Goal: Task Accomplishment & Management: Manage account settings

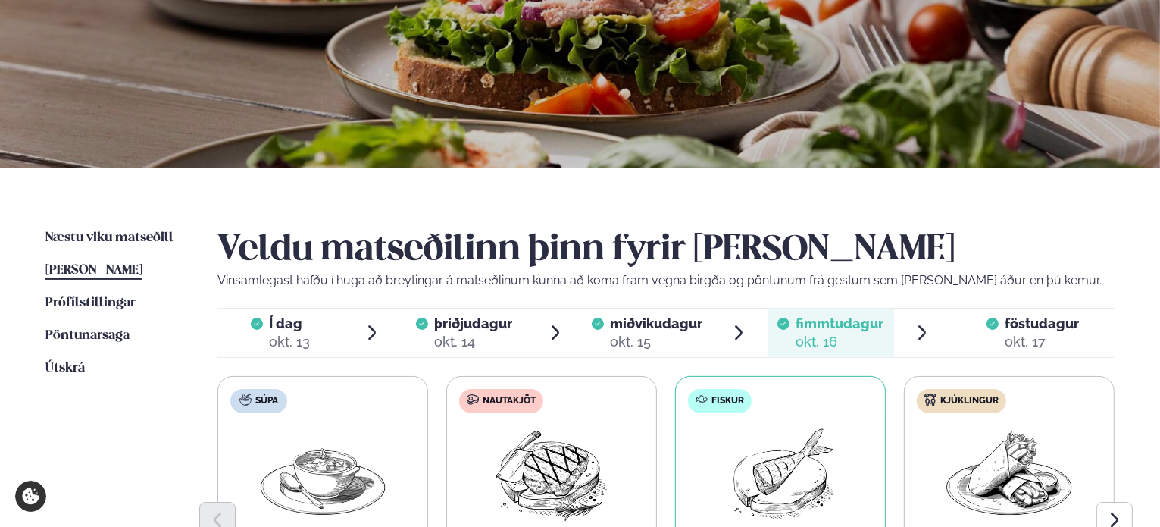
scroll to position [227, 0]
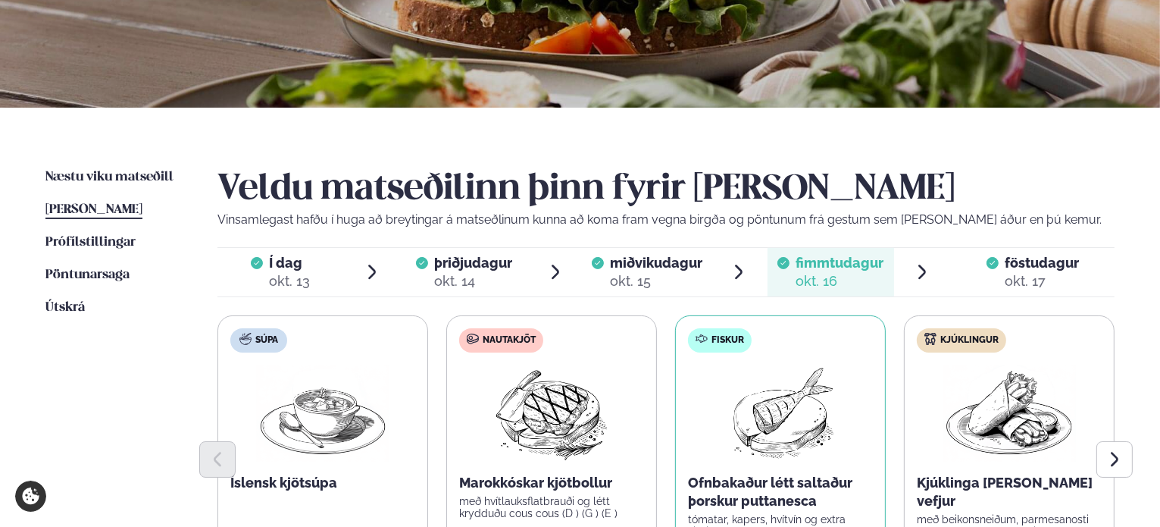
click at [109, 210] on span "[PERSON_NAME]" at bounding box center [93, 209] width 97 height 13
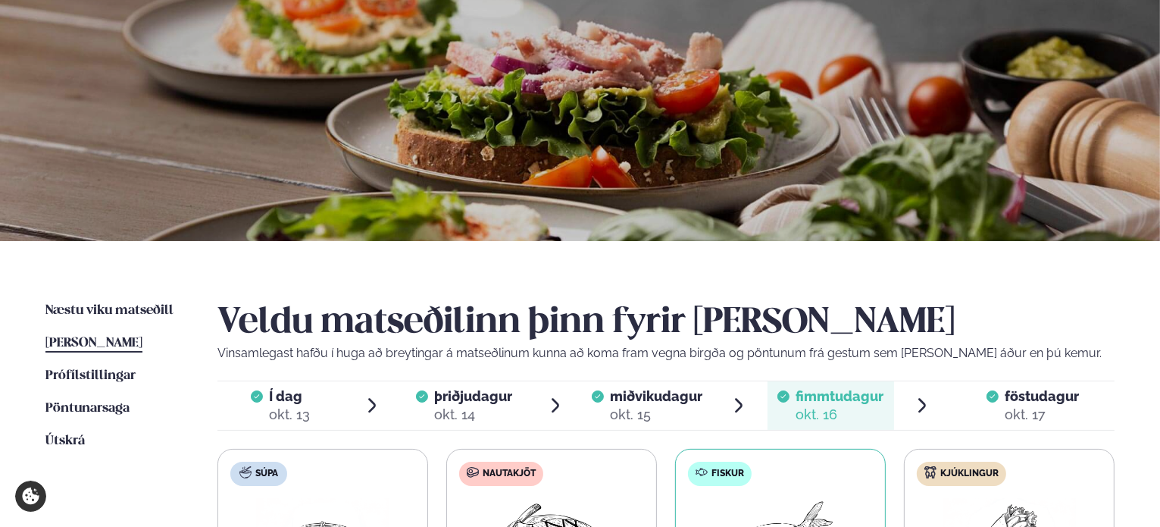
scroll to position [0, 0]
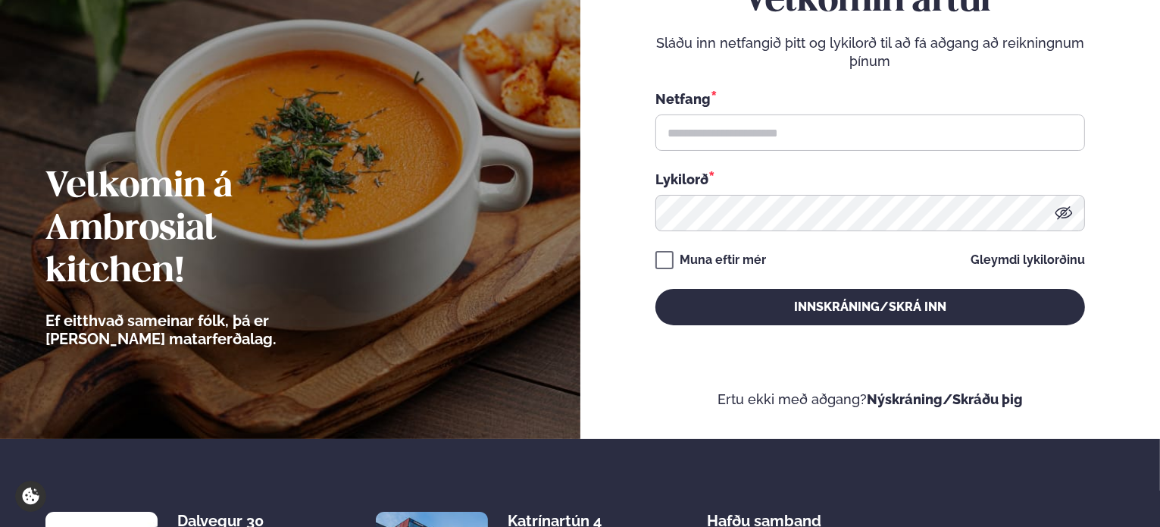
scroll to position [79, 0]
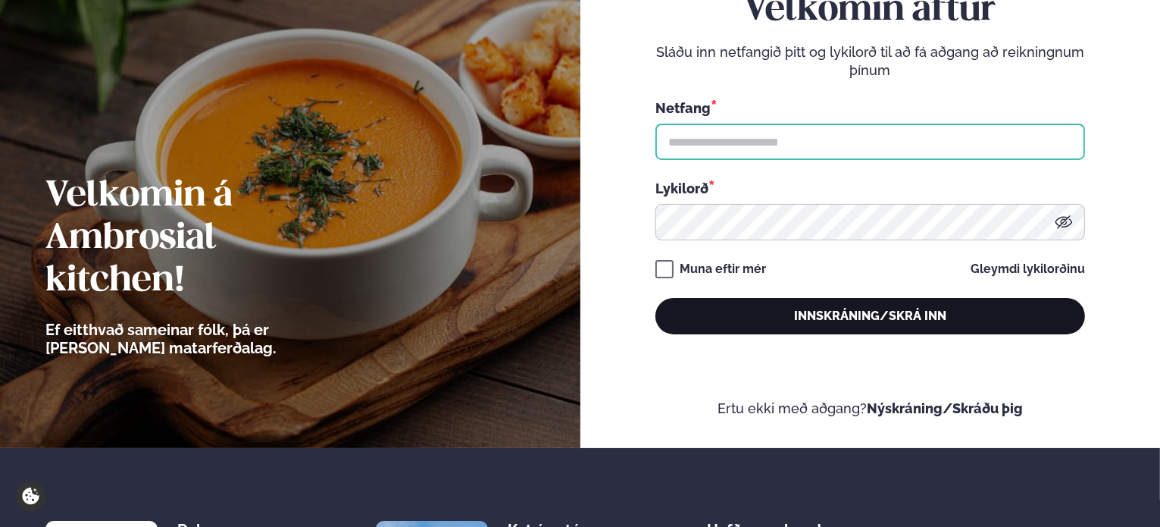
type input "**********"
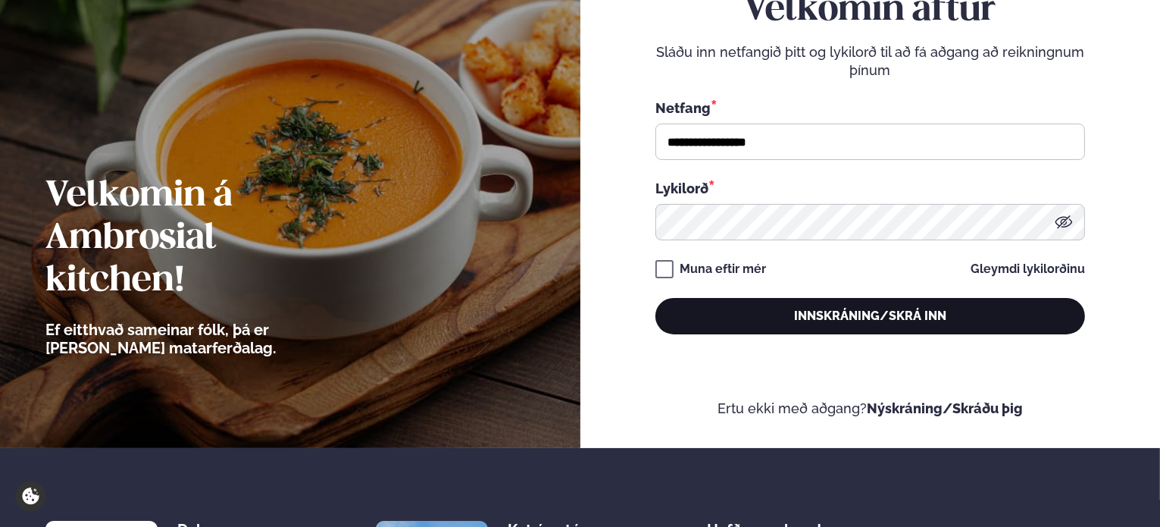
click at [898, 307] on button "Innskráning/Skrá inn" at bounding box center [871, 316] width 430 height 36
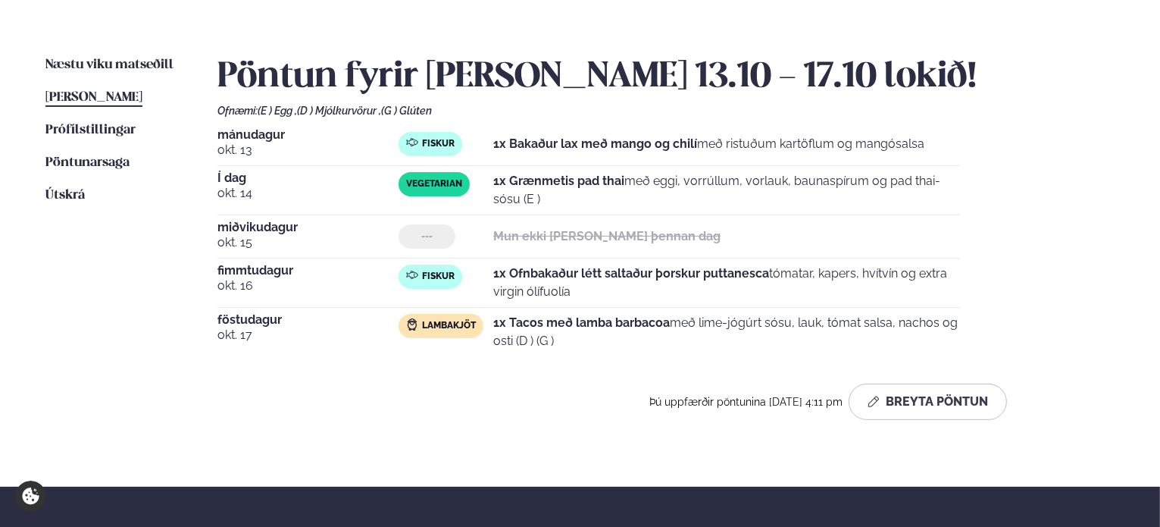
scroll to position [530, 0]
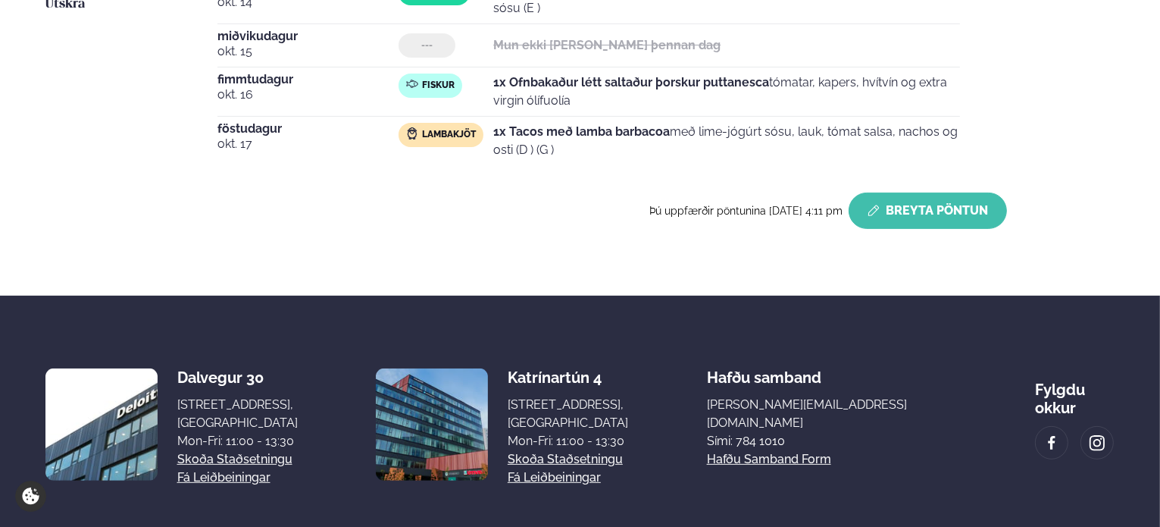
click at [960, 207] on button "Breyta Pöntun" at bounding box center [928, 210] width 158 height 36
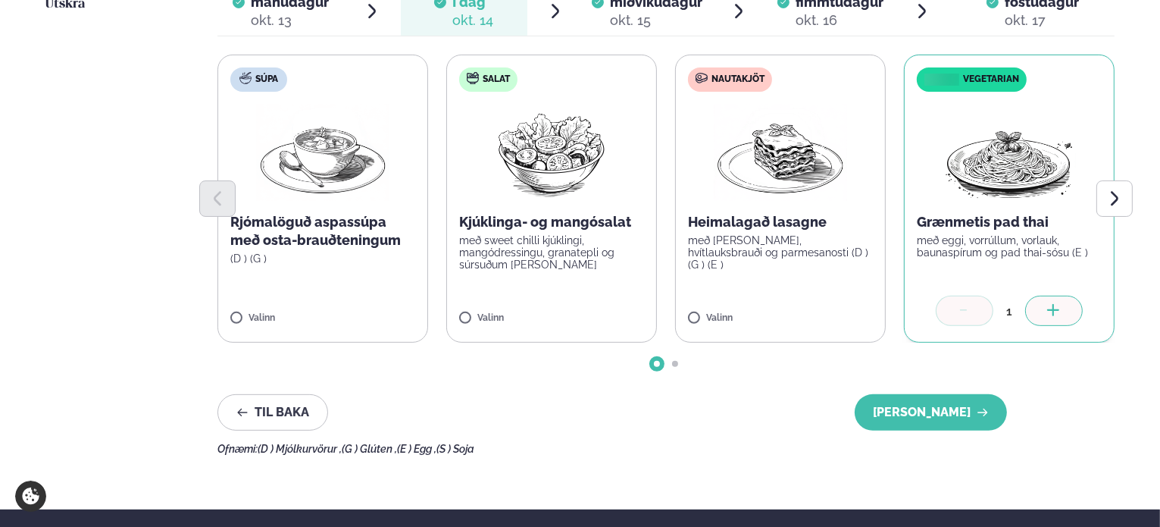
scroll to position [303, 0]
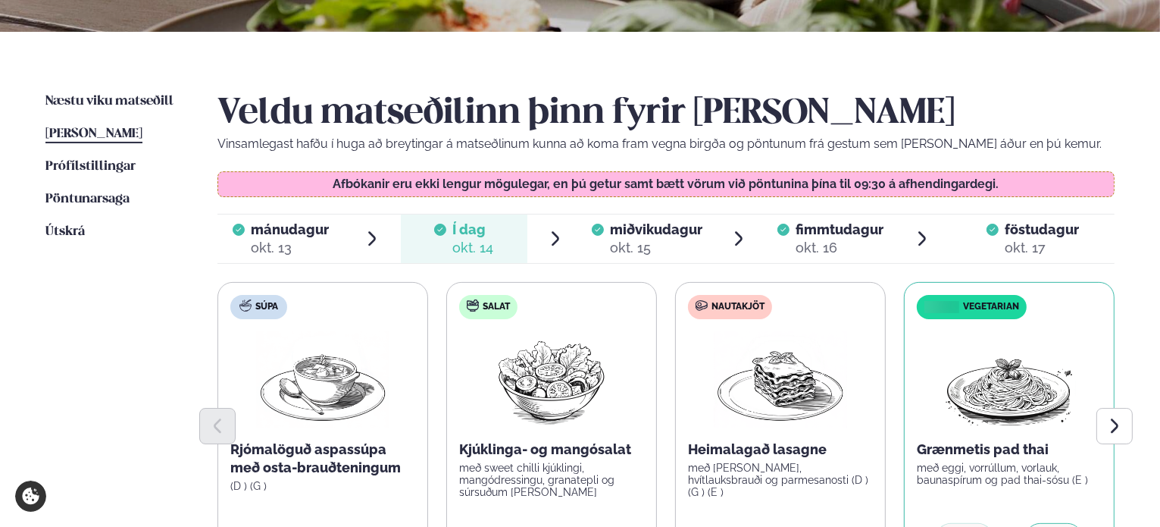
click at [835, 236] on div "fimmtudagur fim." at bounding box center [840, 230] width 88 height 18
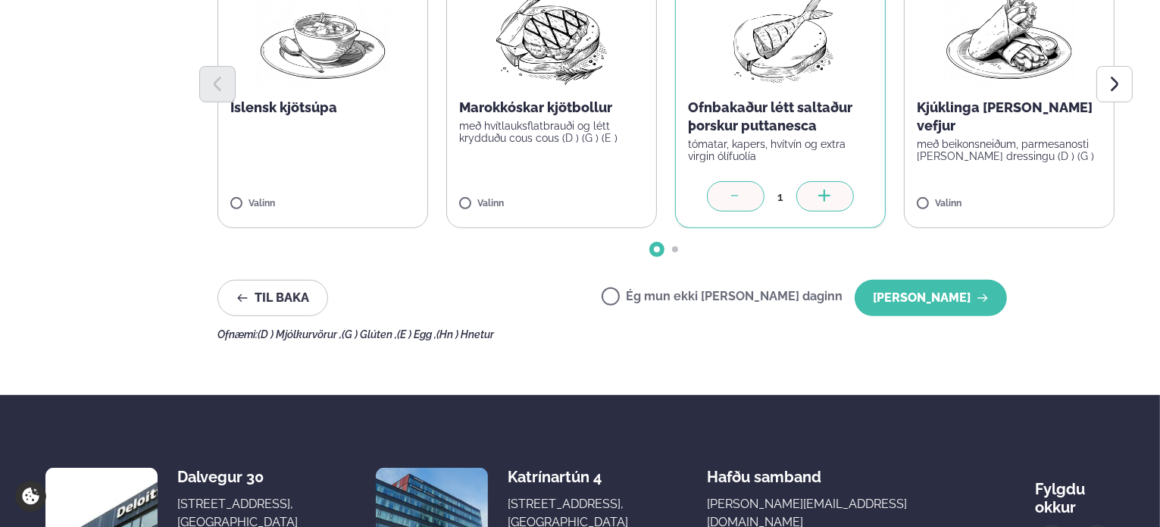
scroll to position [606, 0]
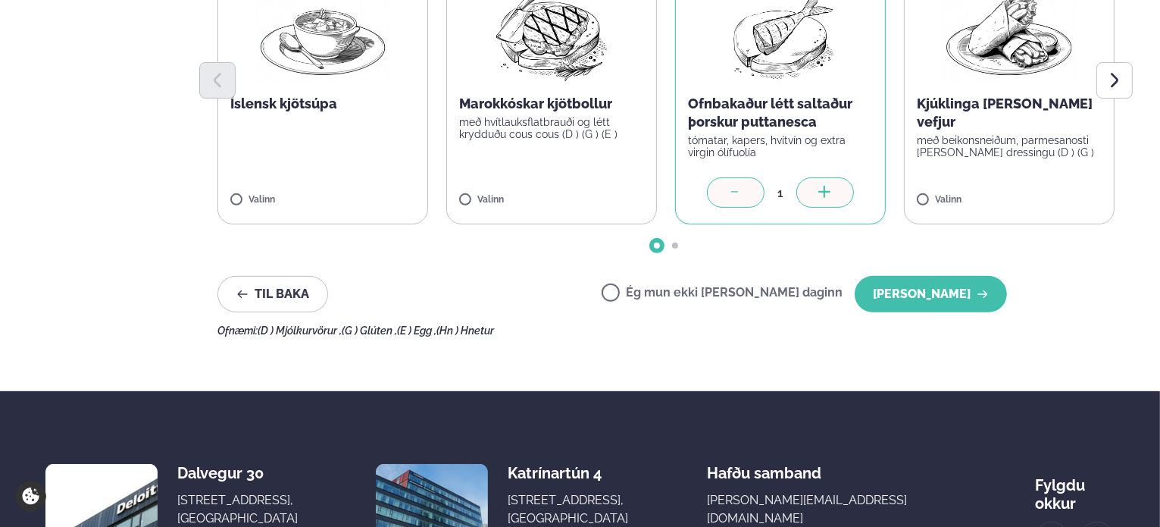
click at [736, 296] on label "Ég mun ekki [PERSON_NAME] daginn" at bounding box center [722, 294] width 241 height 16
click at [973, 293] on button "[PERSON_NAME]" at bounding box center [931, 294] width 152 height 36
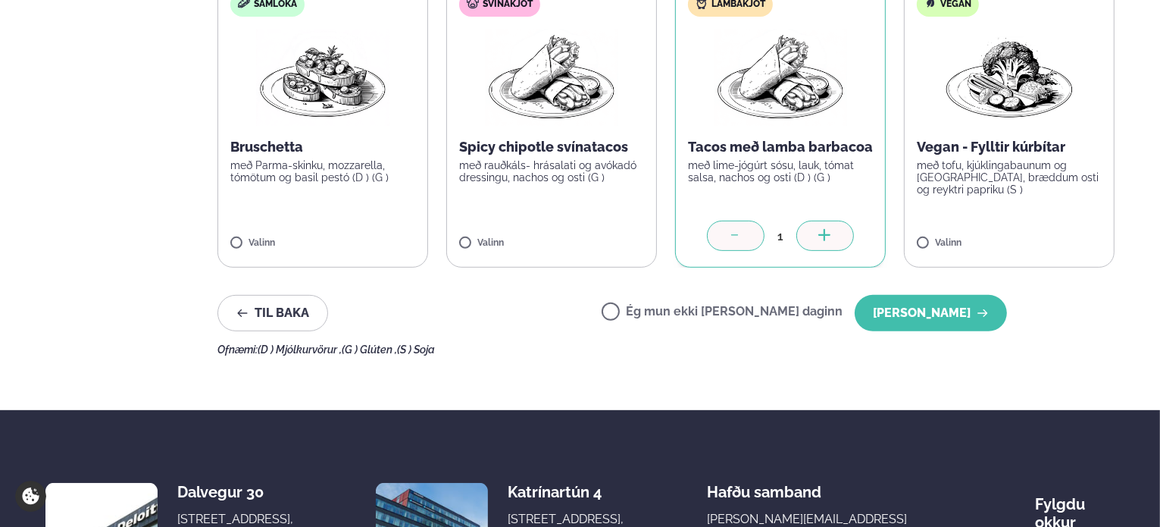
scroll to position [682, 0]
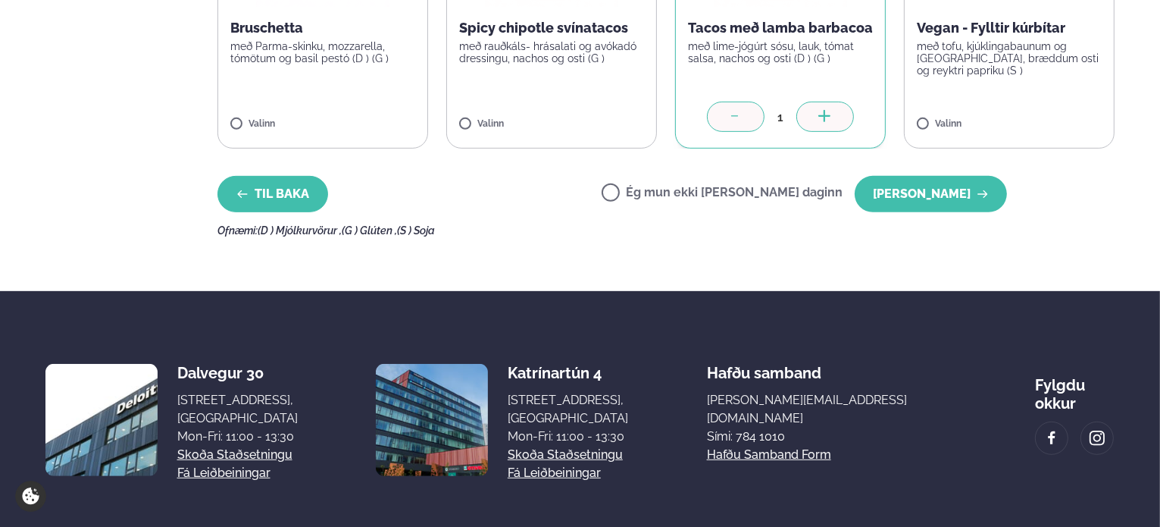
click at [282, 201] on button "Til baka" at bounding box center [273, 194] width 111 height 36
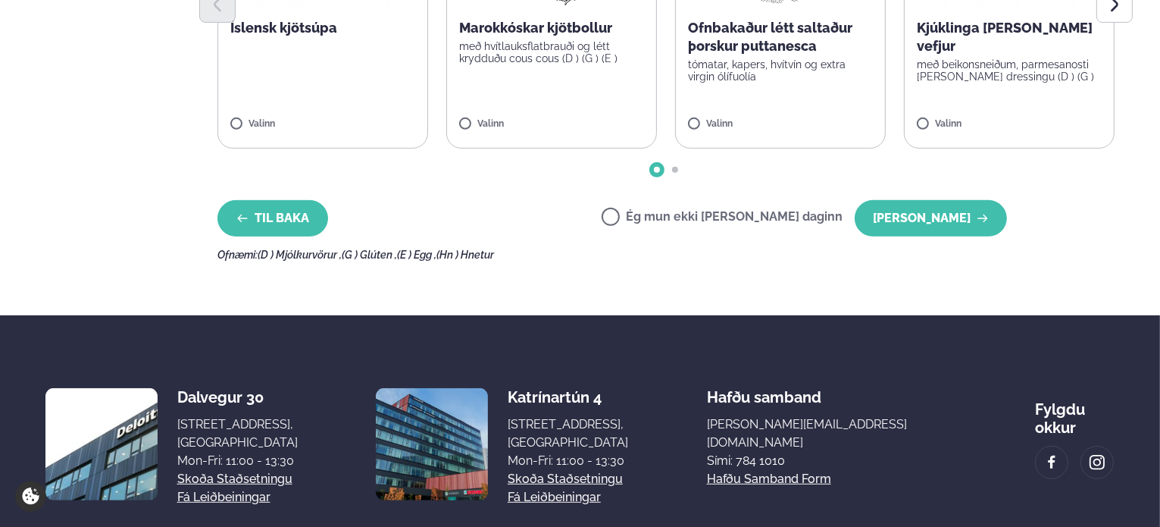
click at [272, 218] on button "Til baka" at bounding box center [273, 218] width 111 height 36
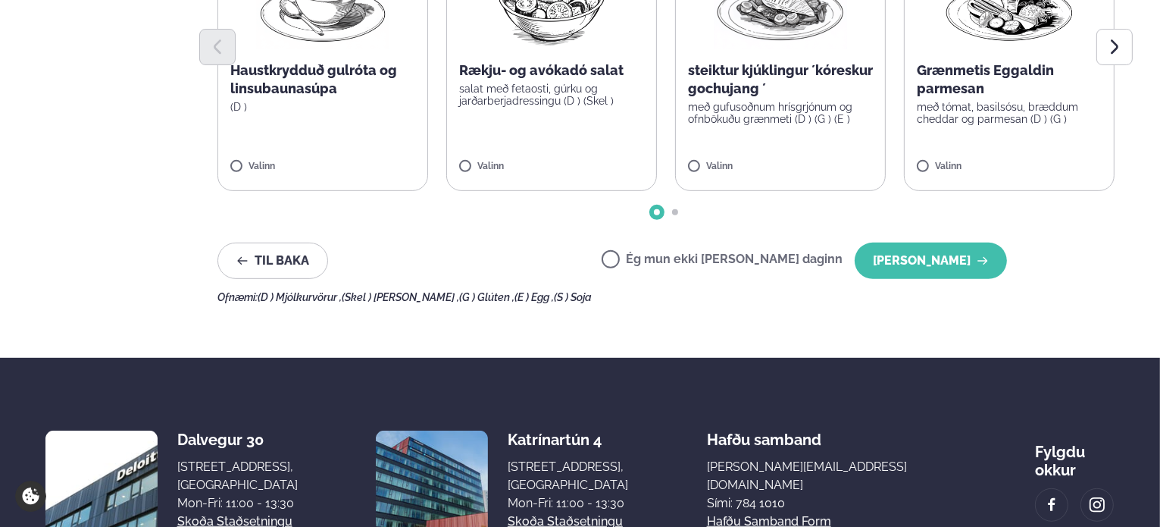
click at [274, 220] on div "Veldu matseðilinn þinn fyrir [PERSON_NAME] Vinsamlegast hafðu í huga að breytin…" at bounding box center [666, 9] width 897 height 590
click at [296, 259] on button "Til baka" at bounding box center [273, 261] width 111 height 36
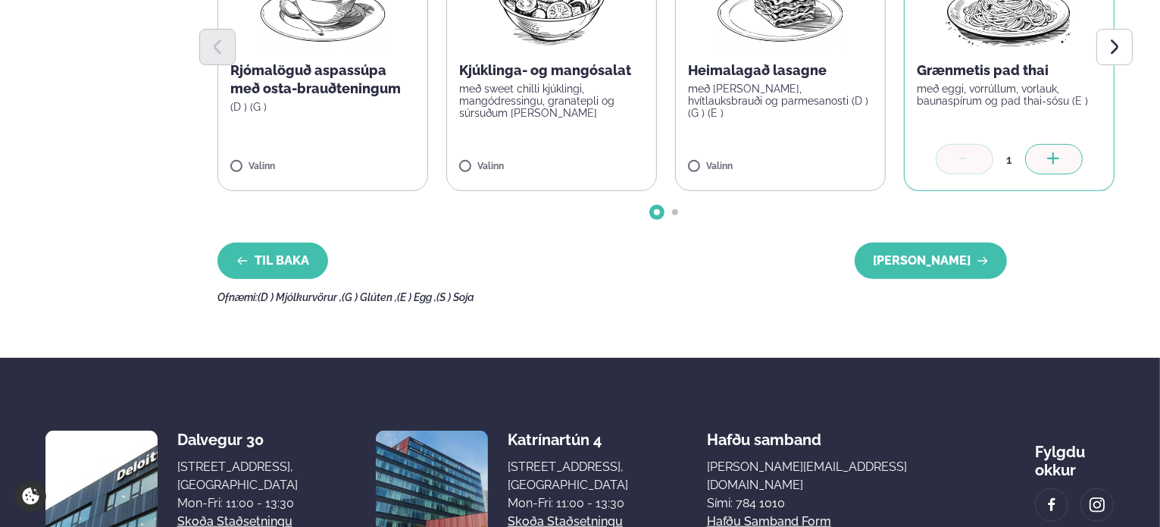
click at [296, 259] on button "Til baka" at bounding box center [273, 261] width 111 height 36
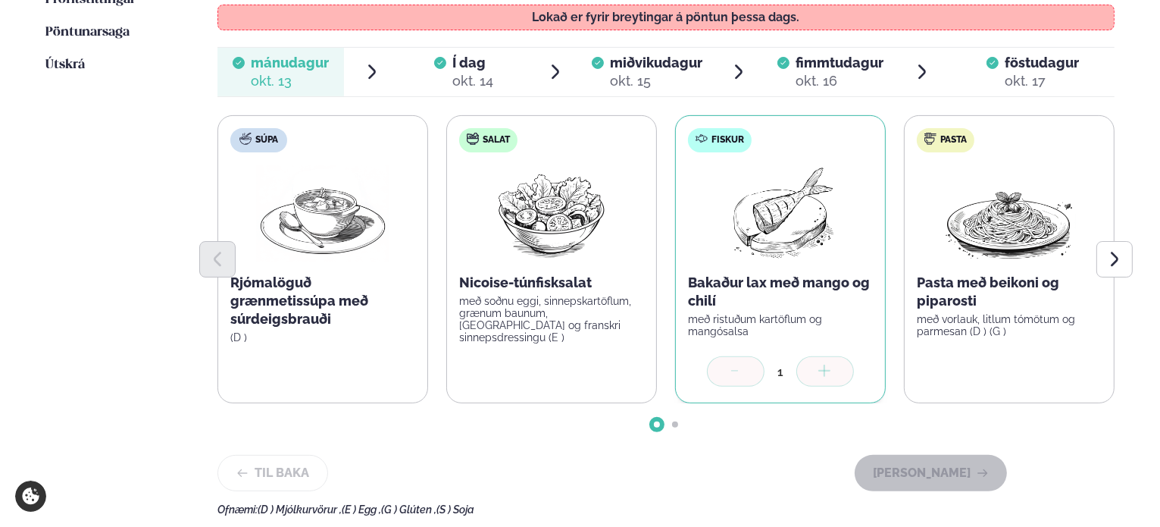
scroll to position [227, 0]
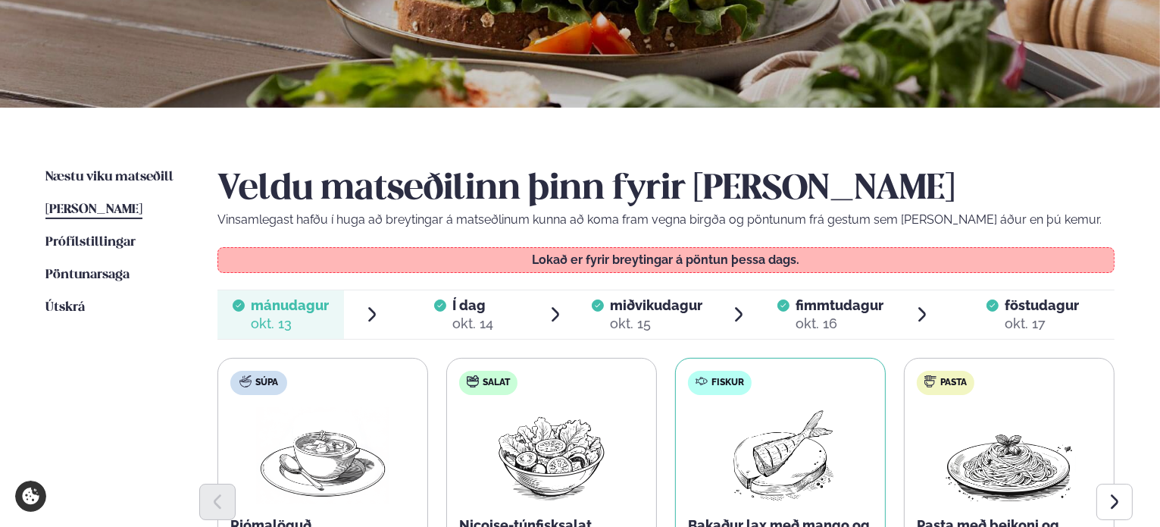
click at [111, 209] on span "[PERSON_NAME]" at bounding box center [93, 209] width 97 height 13
click at [114, 175] on span "Næstu viku matseðill" at bounding box center [109, 177] width 128 height 13
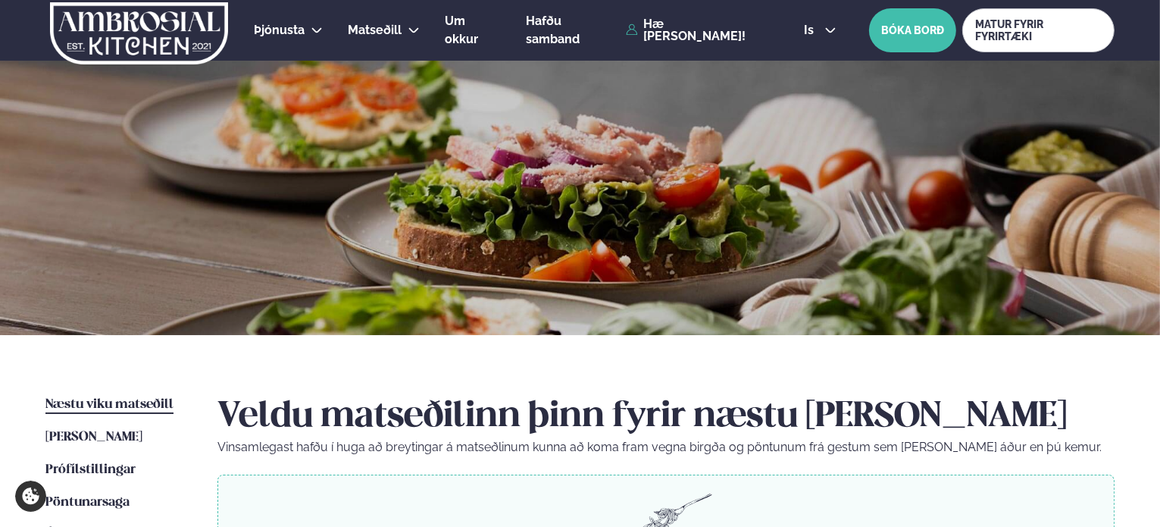
scroll to position [379, 0]
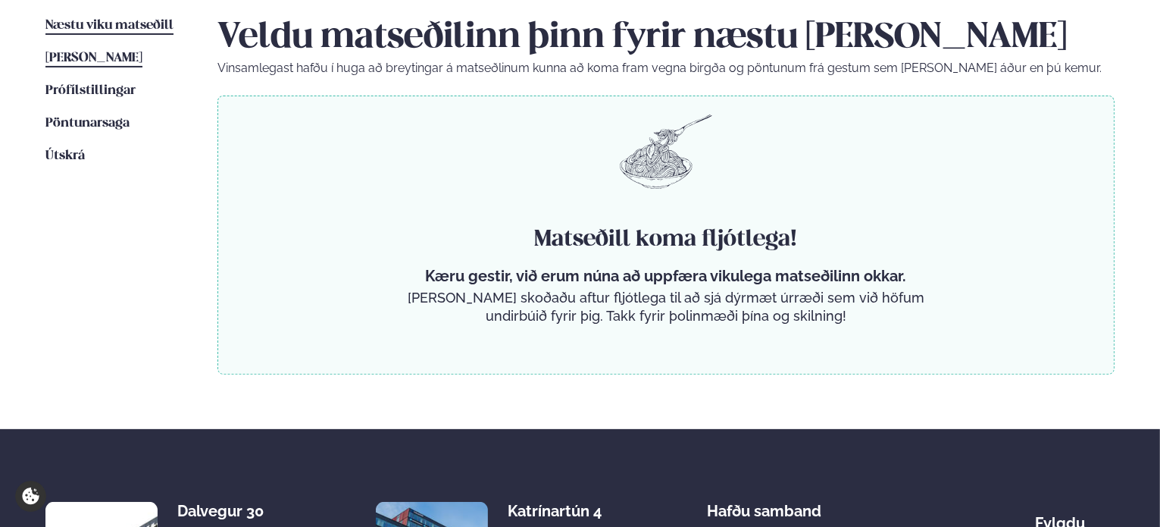
click at [101, 64] on span "[PERSON_NAME]" at bounding box center [93, 58] width 97 height 13
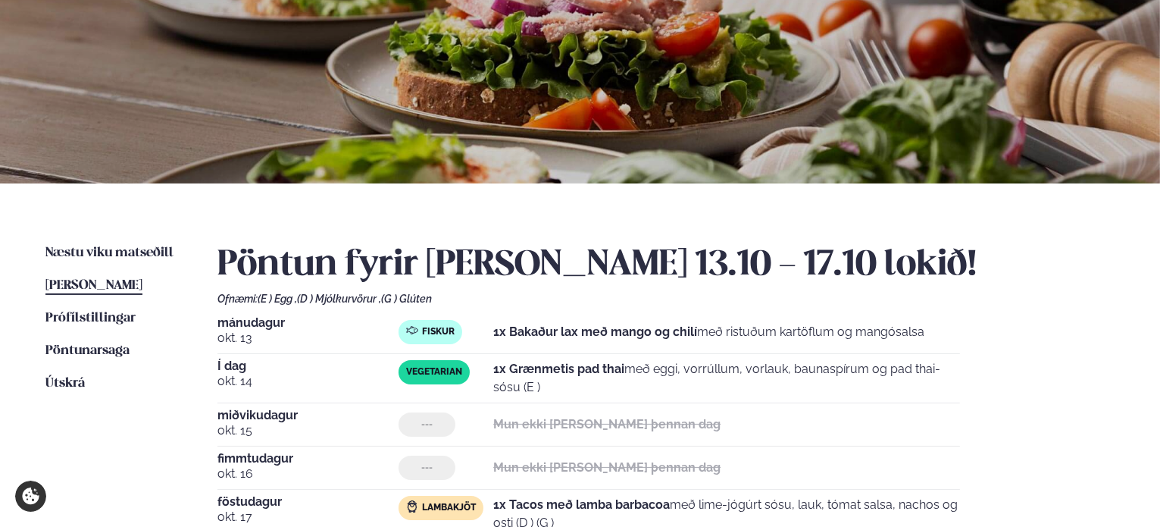
scroll to position [227, 0]
